Goal: Find specific page/section: Locate a particular part of the current website

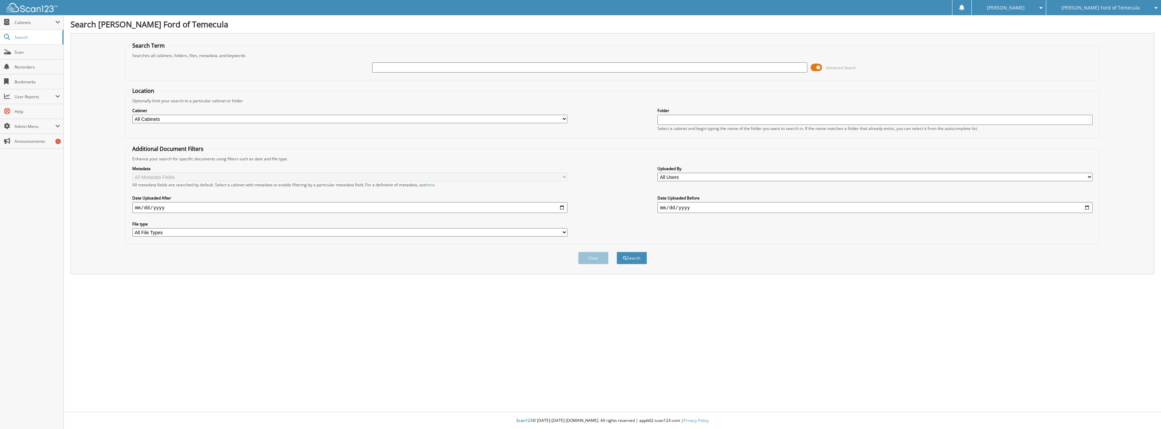
click at [390, 67] on input "text" at bounding box center [589, 67] width 435 height 10
type input "3296344"
click at [616, 252] on button "Search" at bounding box center [631, 258] width 30 height 12
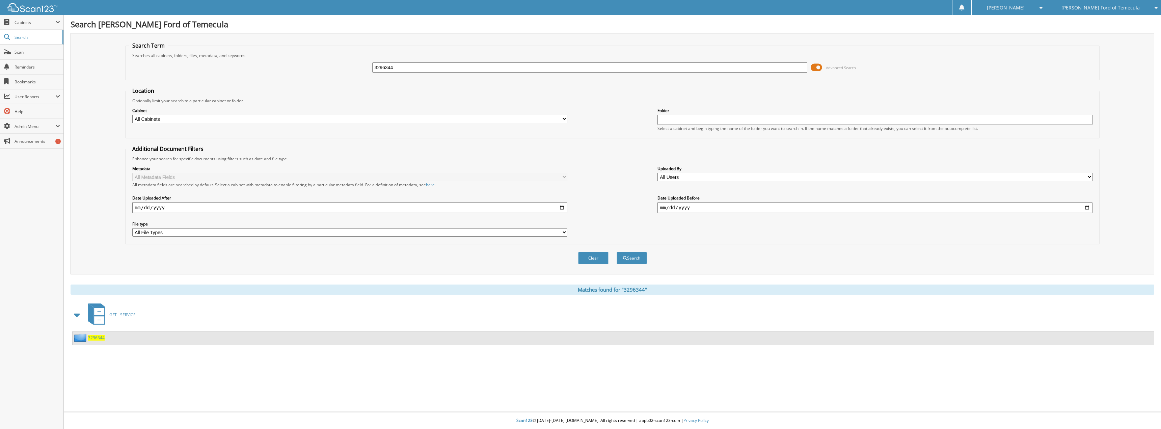
click at [98, 338] on span "3296344" at bounding box center [96, 338] width 17 height 6
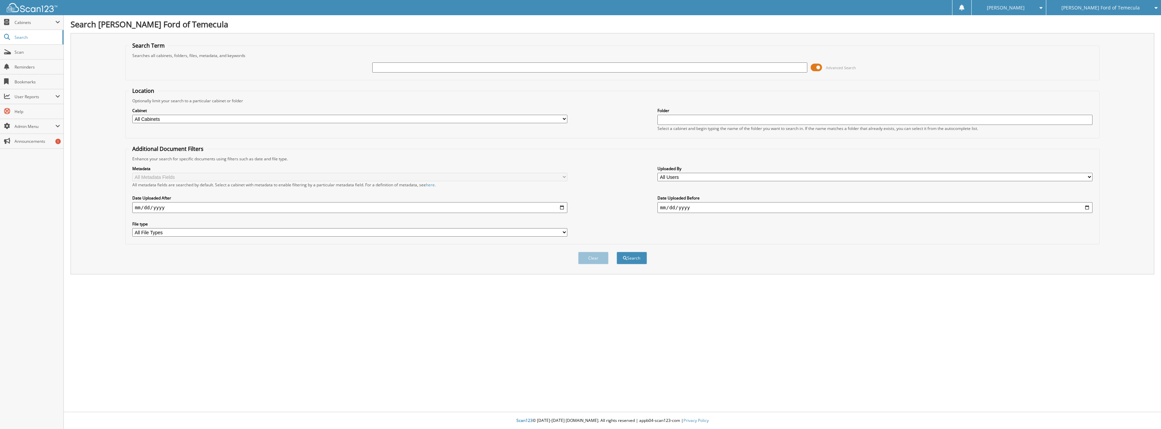
click at [405, 66] on input "text" at bounding box center [589, 67] width 435 height 10
type input "3299386"
click at [616, 252] on button "Search" at bounding box center [631, 258] width 30 height 12
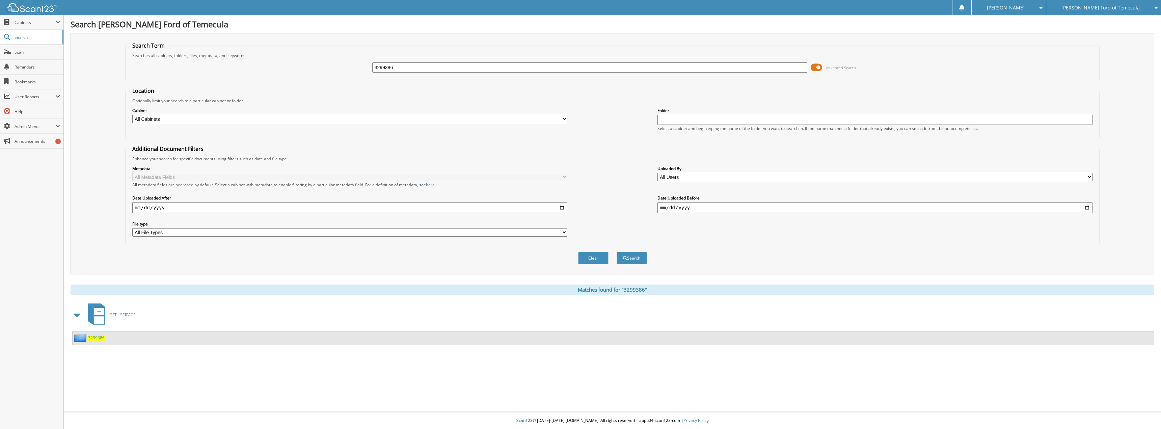
click at [93, 338] on span "3299386" at bounding box center [96, 338] width 17 height 6
